Goal: Information Seeking & Learning: Check status

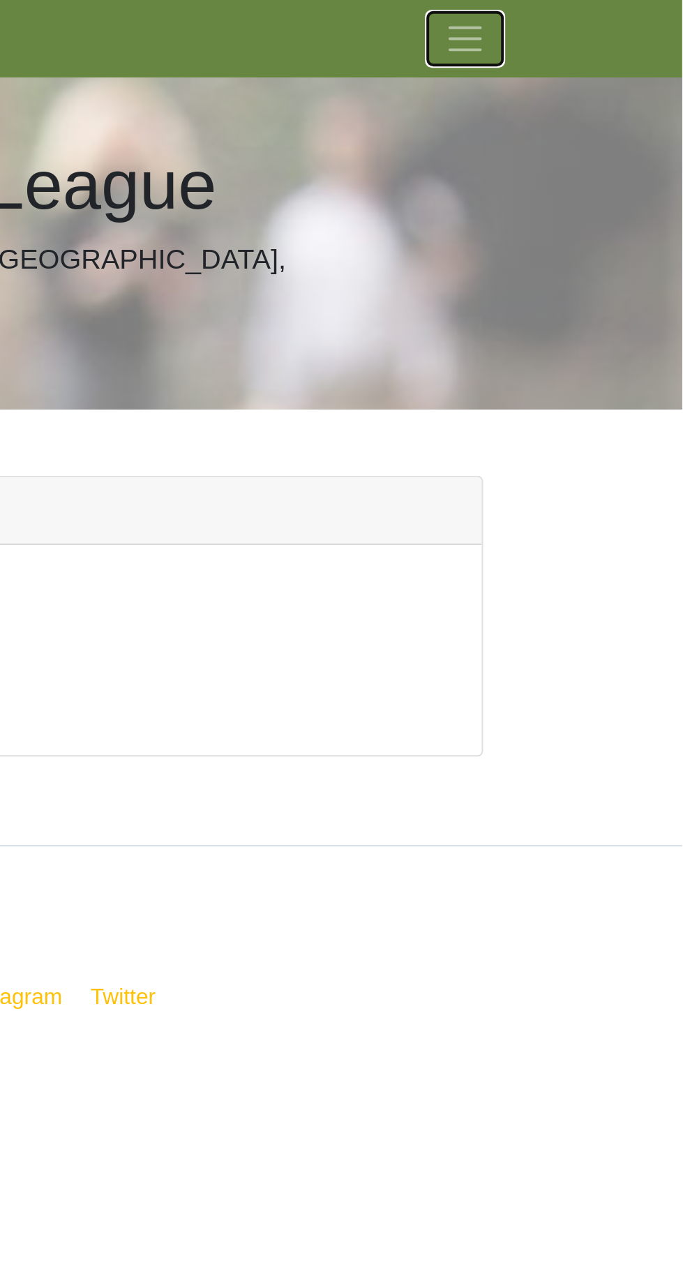
click at [583, 10] on span "Toggle navigation" at bounding box center [573, 19] width 21 height 21
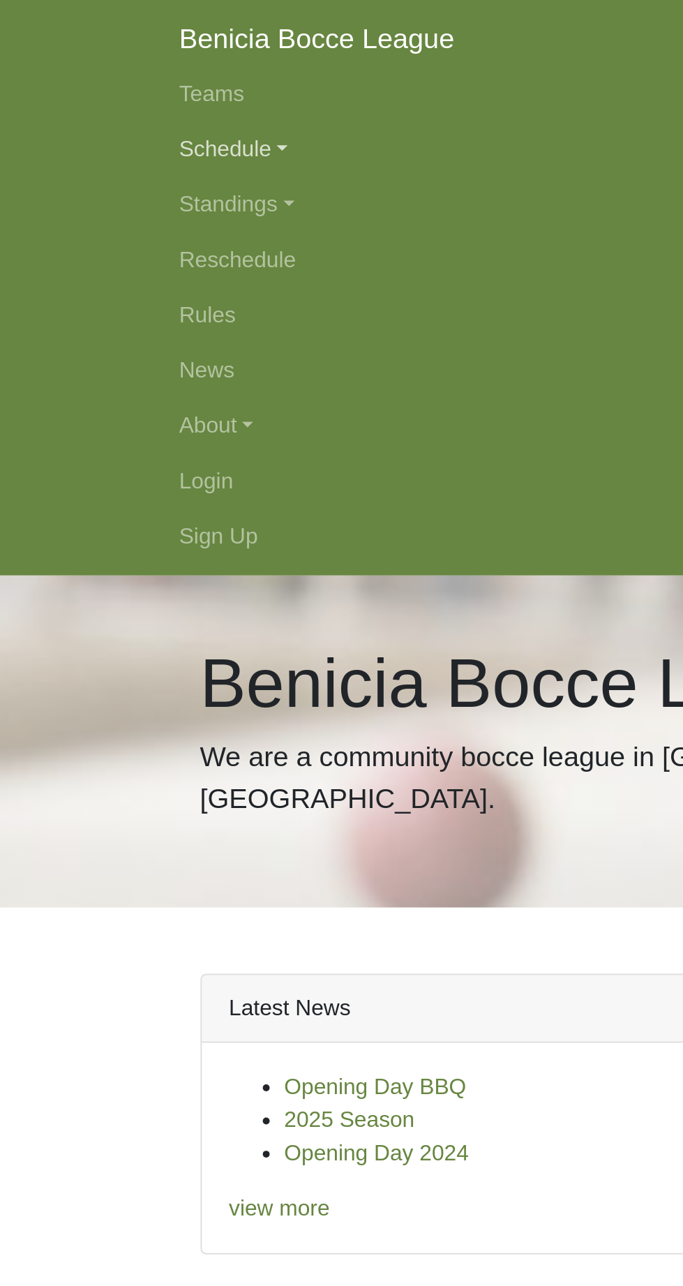
click at [128, 73] on link "Schedule" at bounding box center [342, 75] width 502 height 28
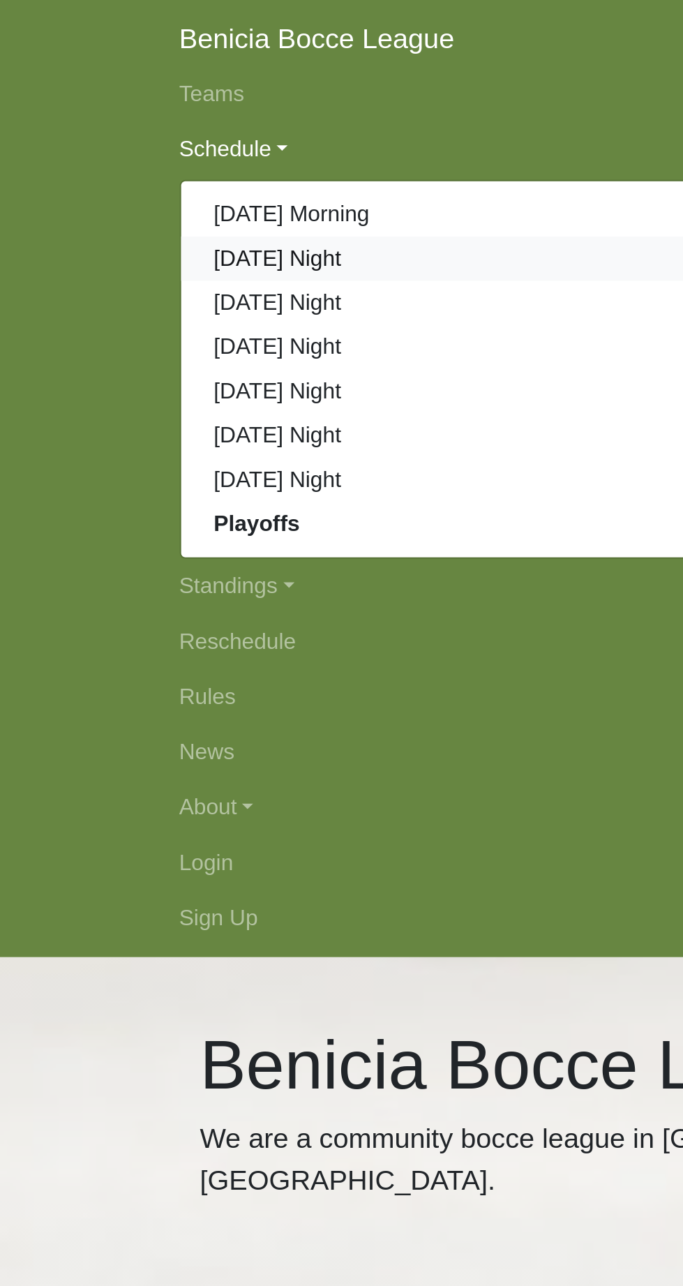
click at [167, 135] on link "[DATE] Night" at bounding box center [341, 130] width 501 height 22
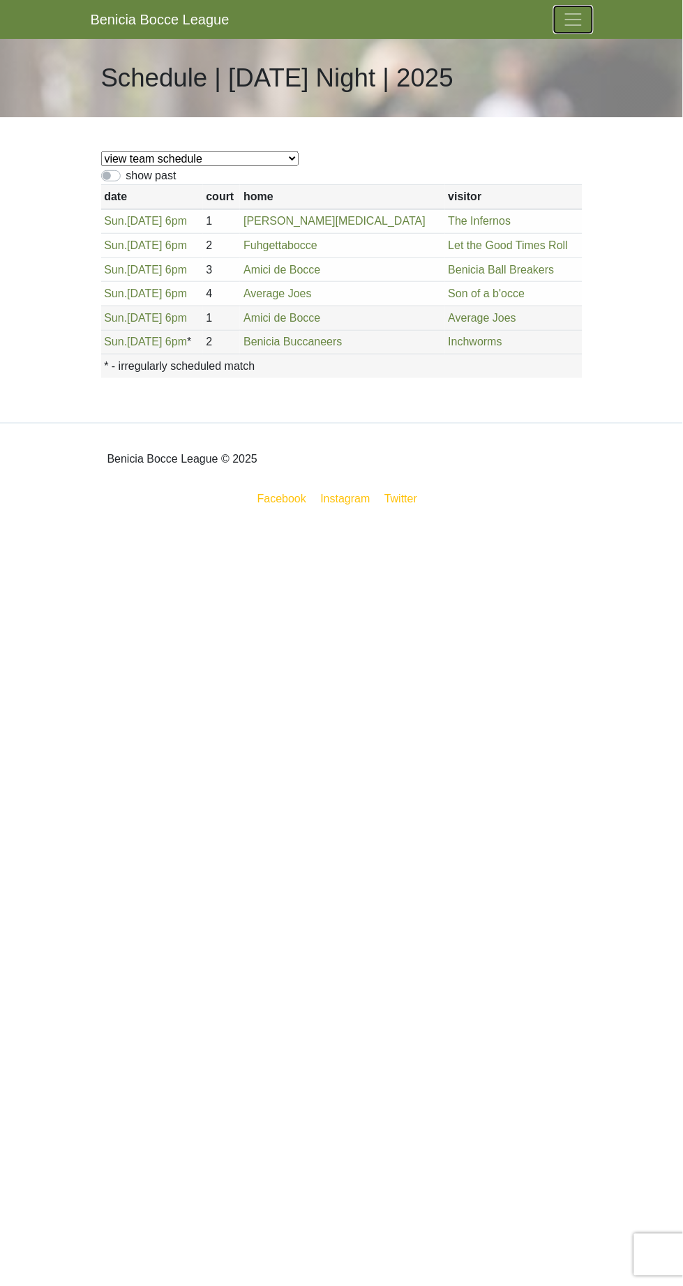
click at [587, 19] on button "Toggle navigation" at bounding box center [573, 20] width 39 height 28
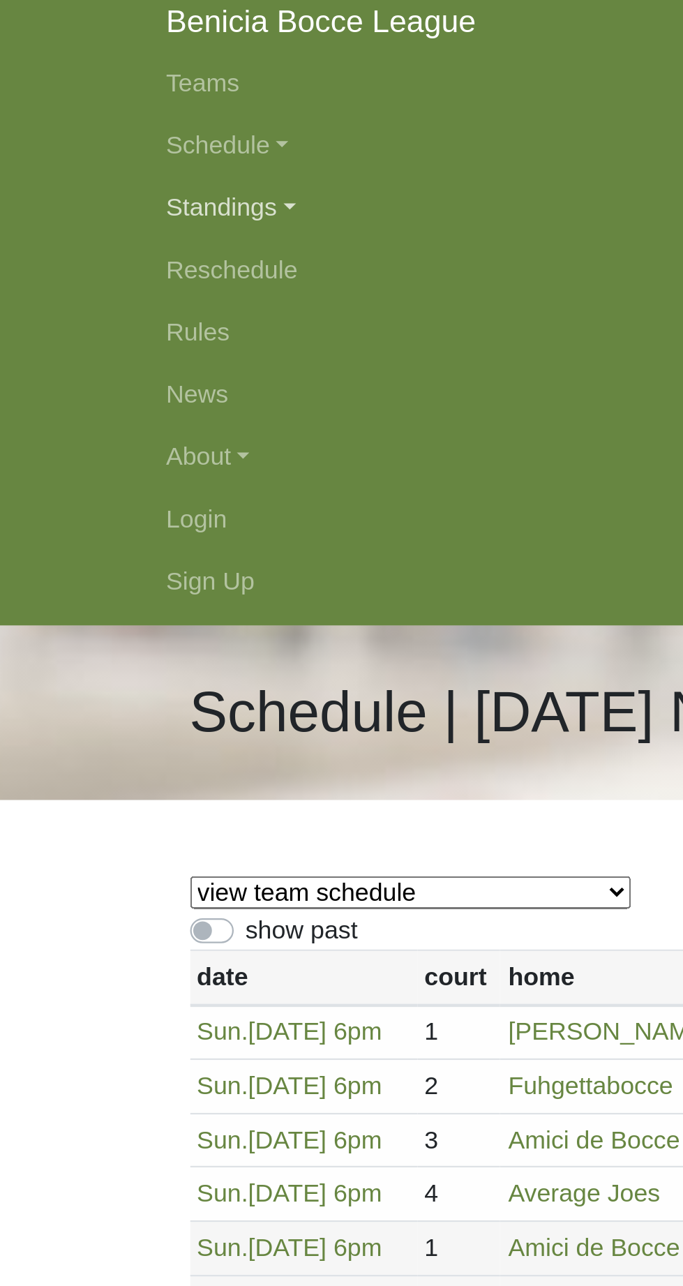
click at [142, 99] on link "Standings" at bounding box center [342, 103] width 502 height 28
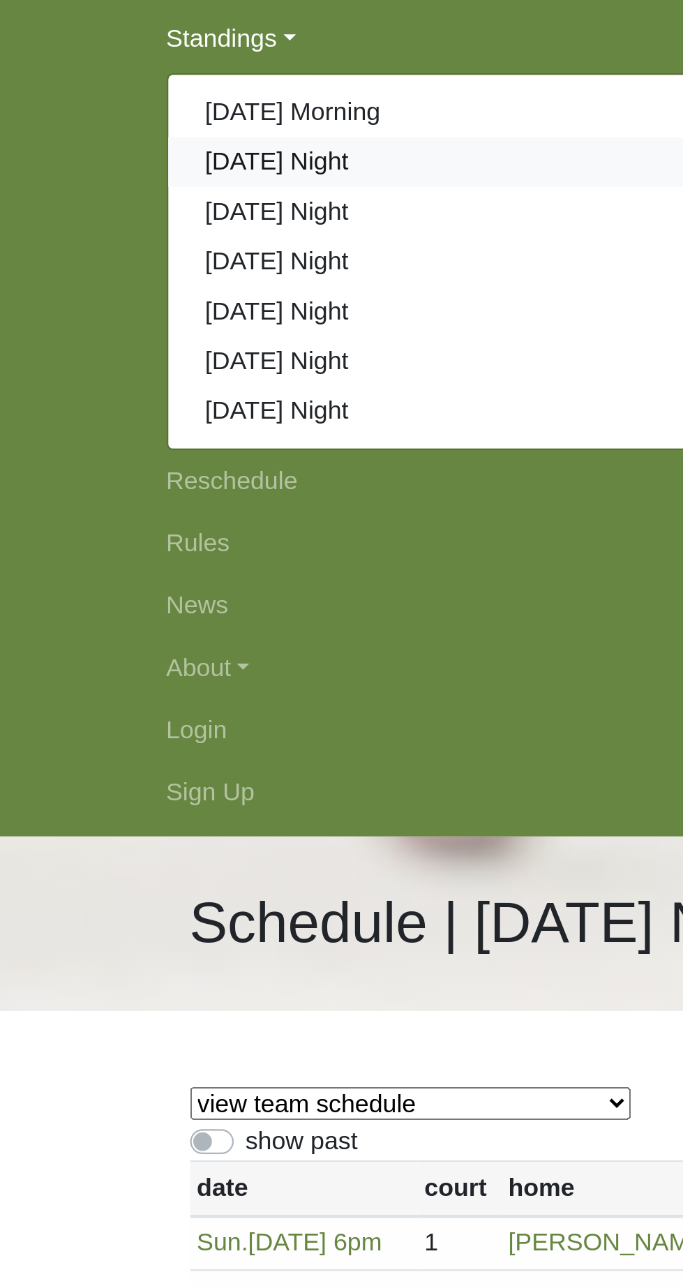
click at [165, 158] on link "[DATE] Night" at bounding box center [341, 158] width 501 height 22
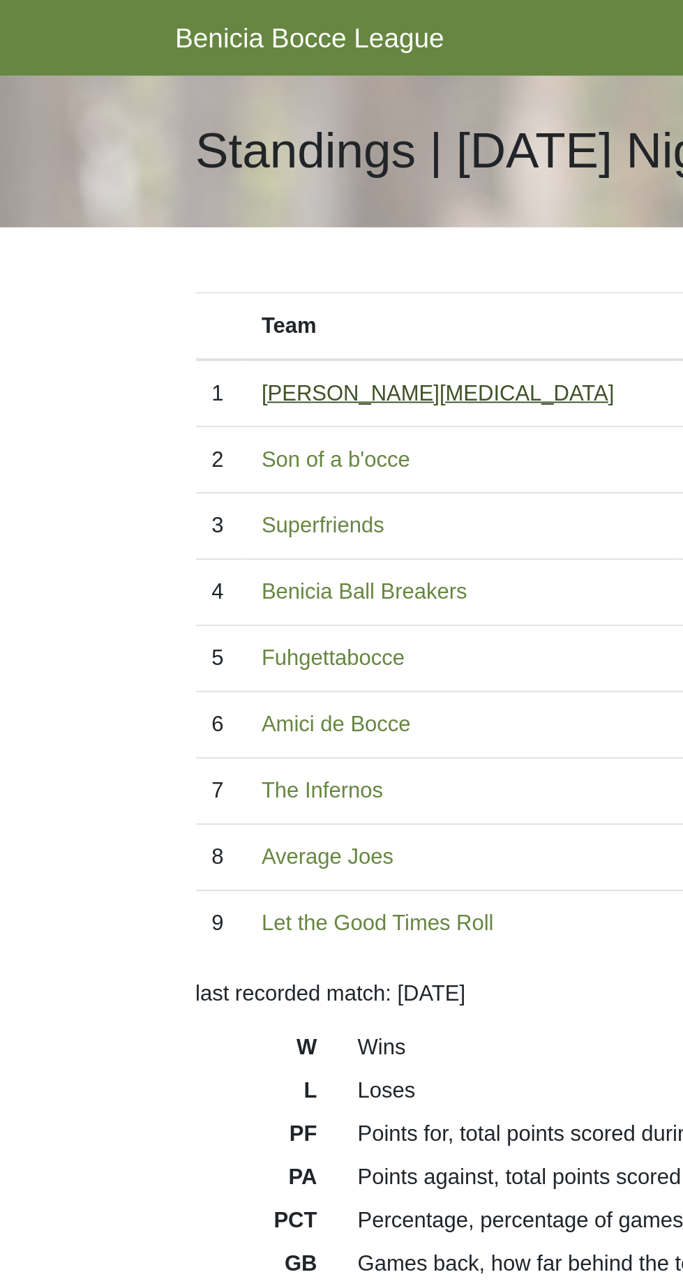
click at [188, 207] on link "[PERSON_NAME][MEDICAL_DATA]" at bounding box center [226, 203] width 182 height 12
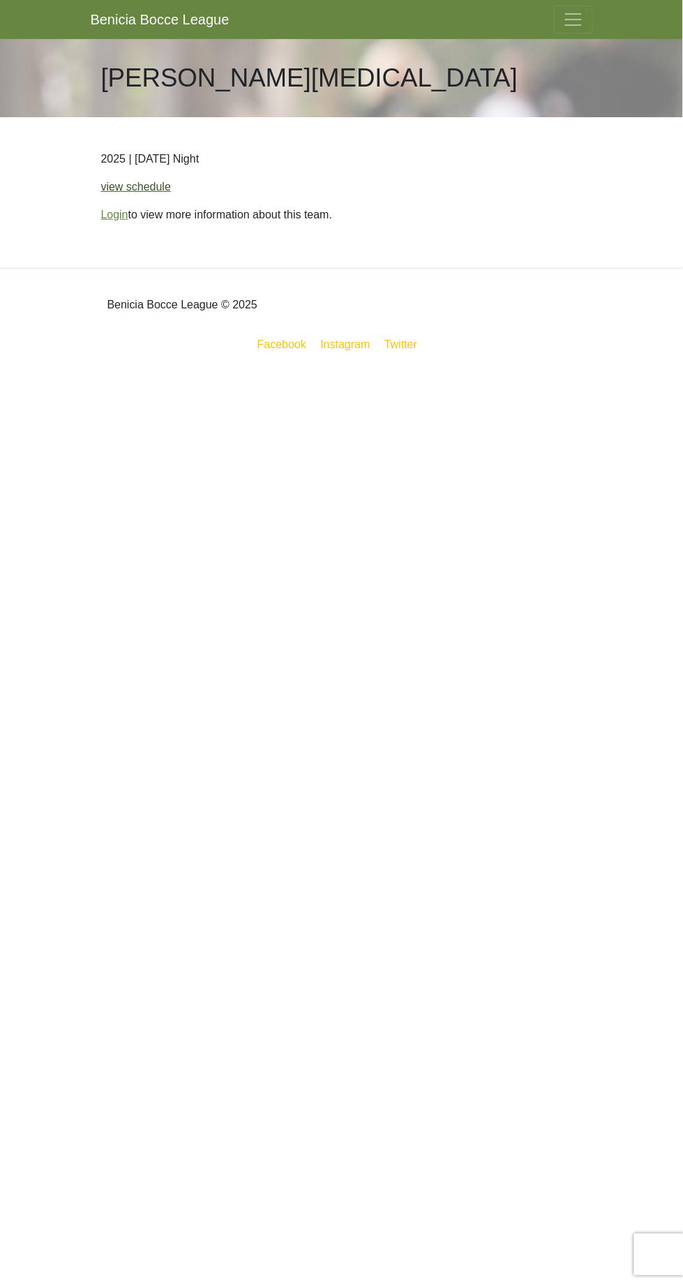
click at [153, 186] on link "view schedule" at bounding box center [136, 187] width 70 height 12
